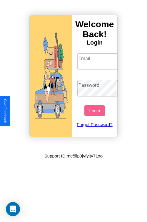
click at [98, 61] on input "Email" at bounding box center [97, 61] width 41 height 16
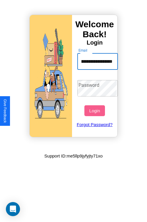
scroll to position [0, 30]
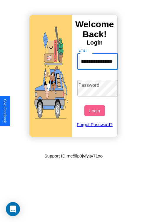
type input "**********"
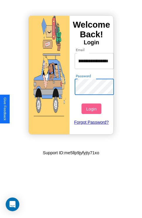
scroll to position [0, 0]
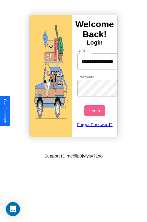
click at [95, 111] on button "Login" at bounding box center [94, 110] width 20 height 11
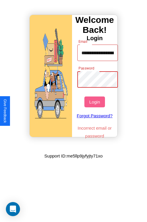
click at [95, 102] on button "Login" at bounding box center [94, 101] width 20 height 11
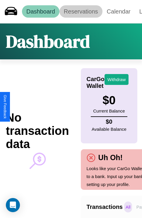
click at [81, 11] on link "Reservations" at bounding box center [81, 11] width 43 height 12
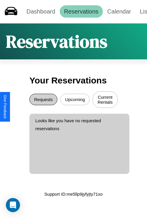
click at [43, 100] on button "Requests" at bounding box center [43, 99] width 28 height 11
click at [75, 100] on button "Upcoming" at bounding box center [74, 99] width 29 height 11
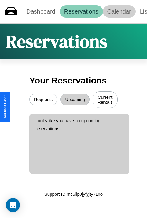
click at [119, 11] on link "Calendar" at bounding box center [119, 11] width 33 height 12
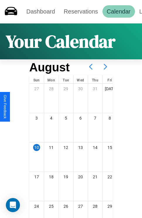
click at [106, 67] on icon at bounding box center [105, 66] width 15 height 15
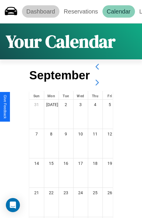
click at [40, 11] on link "Dashboard" at bounding box center [41, 11] width 38 height 12
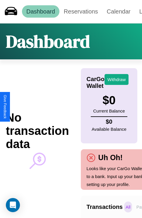
scroll to position [0, 42]
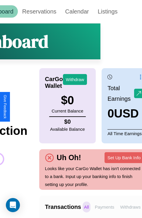
click at [130, 206] on p "Withdraws" at bounding box center [130, 206] width 23 height 11
click at [105, 206] on p "Payments" at bounding box center [105, 206] width 23 height 11
click at [130, 206] on p "Withdraws" at bounding box center [130, 206] width 23 height 11
